Goal: Information Seeking & Learning: Check status

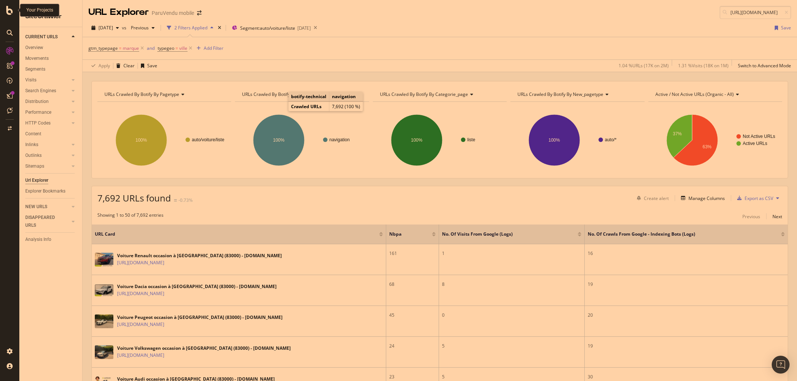
click at [13, 11] on icon at bounding box center [9, 10] width 7 height 9
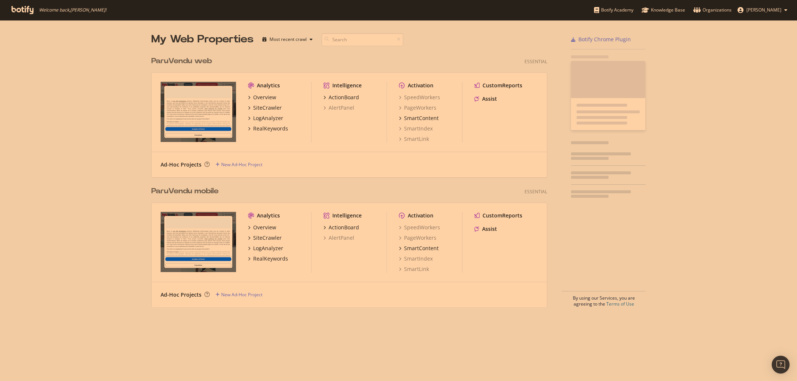
scroll to position [381, 797]
